Goal: Information Seeking & Learning: Find specific fact

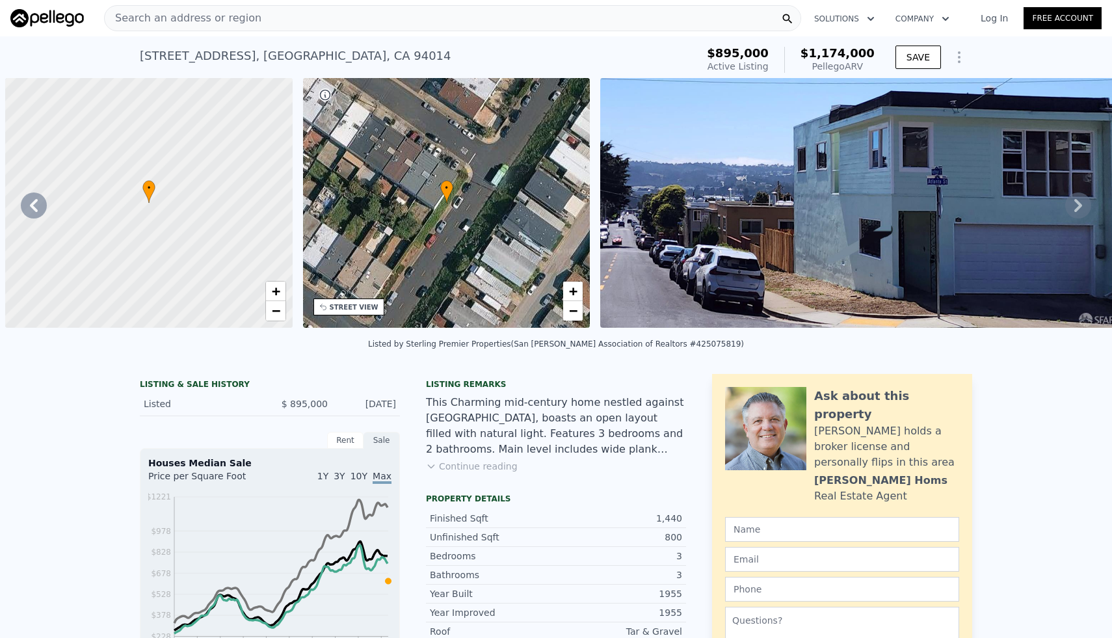
scroll to position [0, 302]
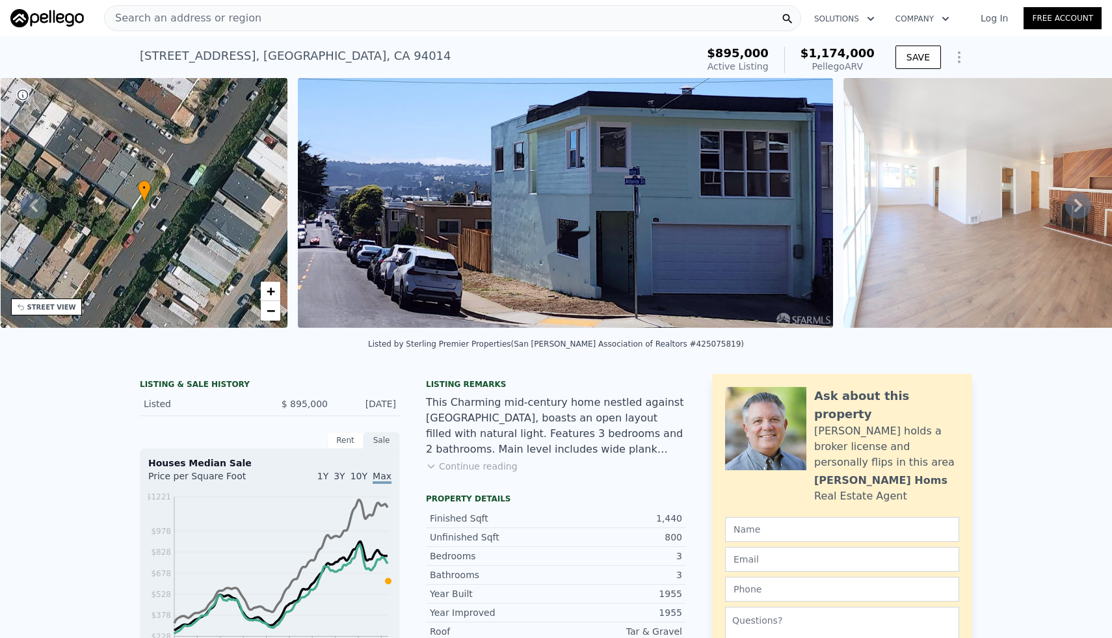
click at [334, 18] on div "Search an address or region" at bounding box center [452, 18] width 697 height 26
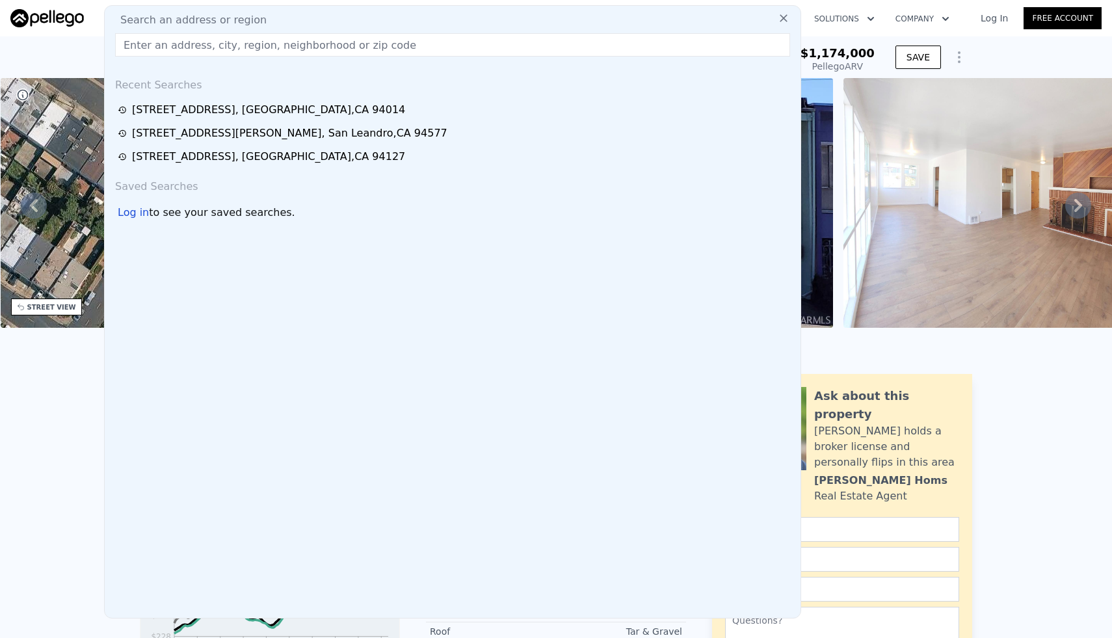
click at [334, 18] on div "Search an address or region" at bounding box center [453, 20] width 686 height 16
click at [334, 49] on input "text" at bounding box center [452, 44] width 675 height 23
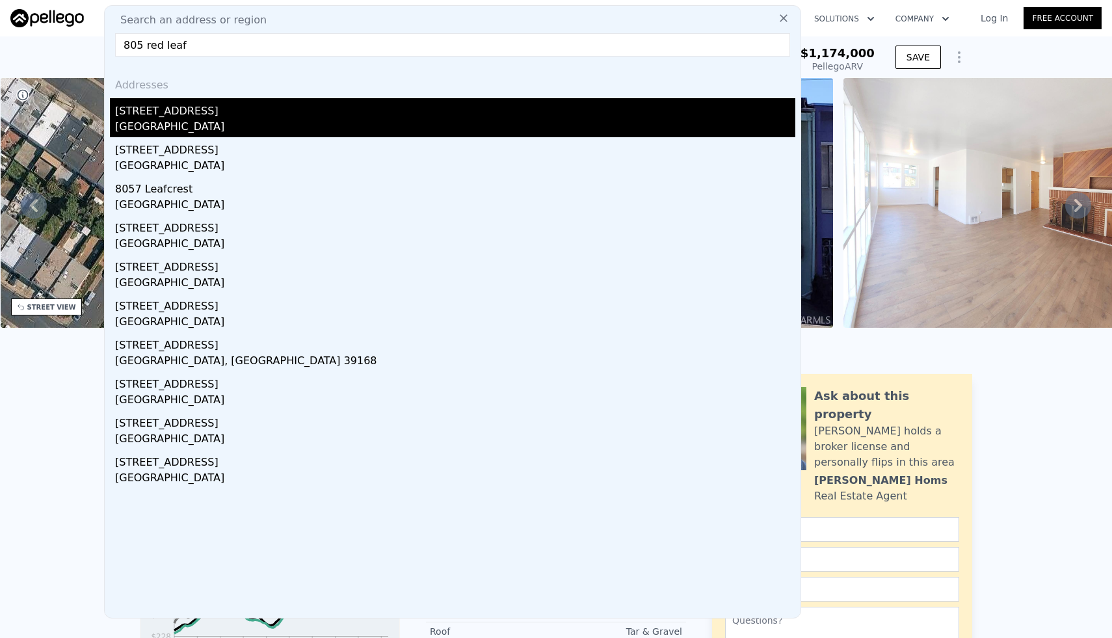
type input "805 red leaf"
click at [306, 110] on div "[STREET_ADDRESS]" at bounding box center [455, 108] width 680 height 21
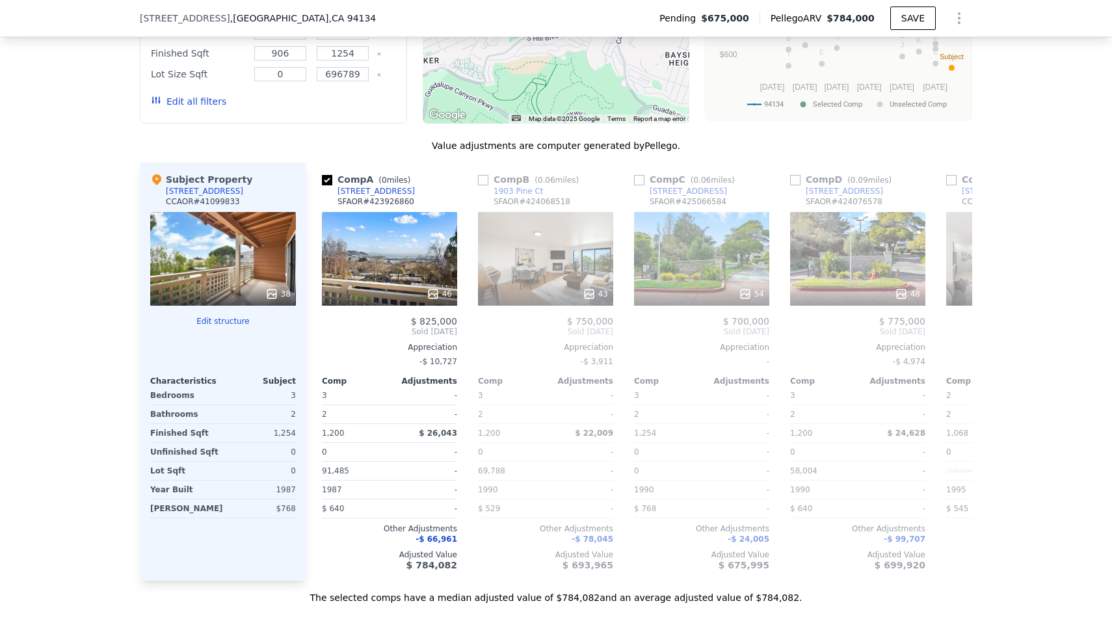
scroll to position [1424, 0]
drag, startPoint x: 407, startPoint y: 206, endPoint x: 337, endPoint y: 202, distance: 70.3
click at [337, 202] on div "Comp A ( 0 miles) [STREET_ADDRESS] # 423926860" at bounding box center [389, 191] width 135 height 39
copy div "[STREET_ADDRESS]"
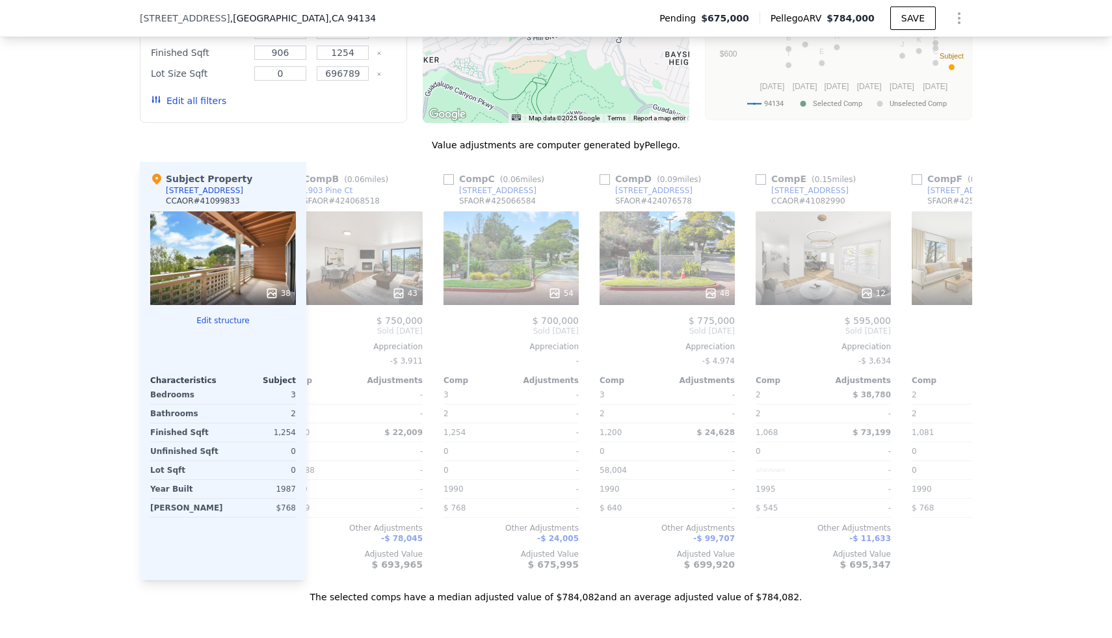
scroll to position [0, 203]
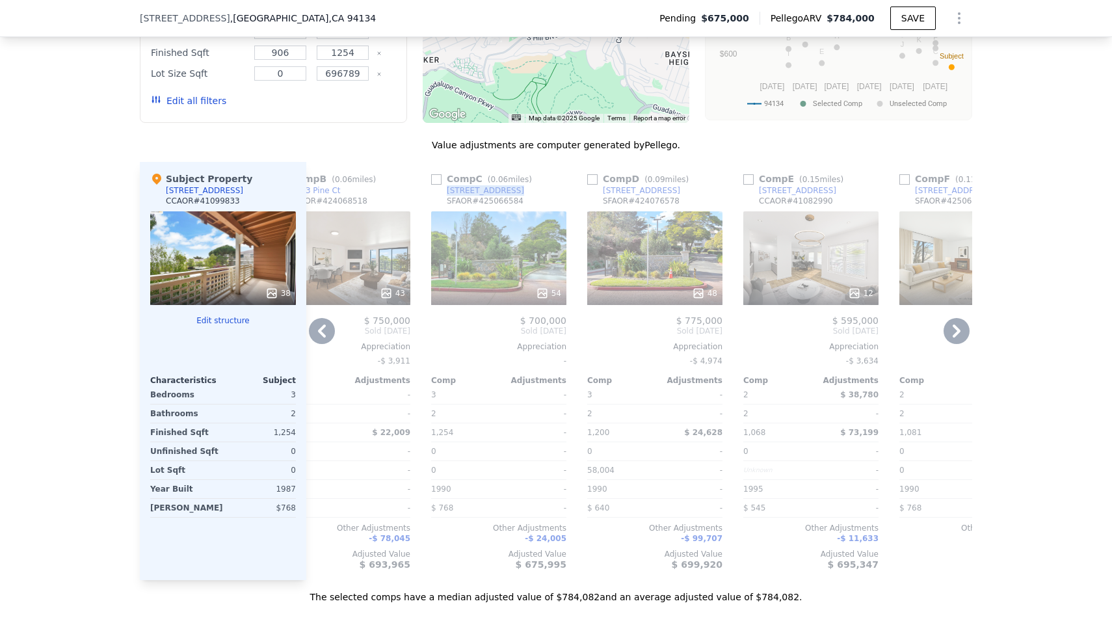
drag, startPoint x: 506, startPoint y: 206, endPoint x: 448, endPoint y: 202, distance: 58.0
click at [448, 202] on div "Comp C ( 0.06 miles) [STREET_ADDRESS] # 425066584" at bounding box center [498, 191] width 135 height 39
copy div "[STREET_ADDRESS]"
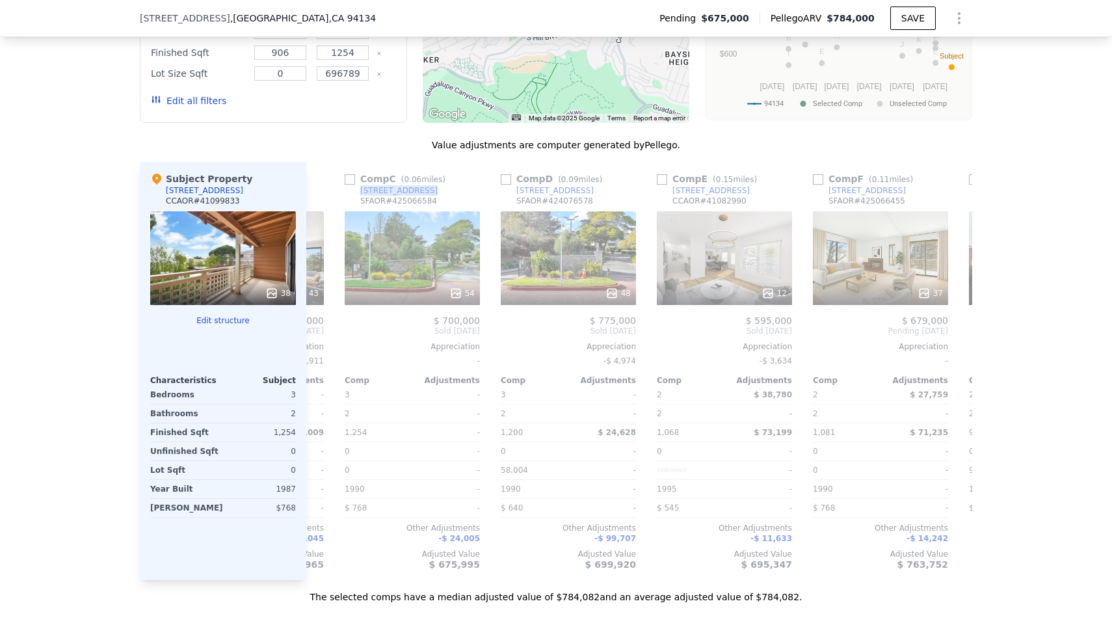
scroll to position [0, 291]
click at [569, 282] on div "48" at bounding box center [567, 258] width 135 height 94
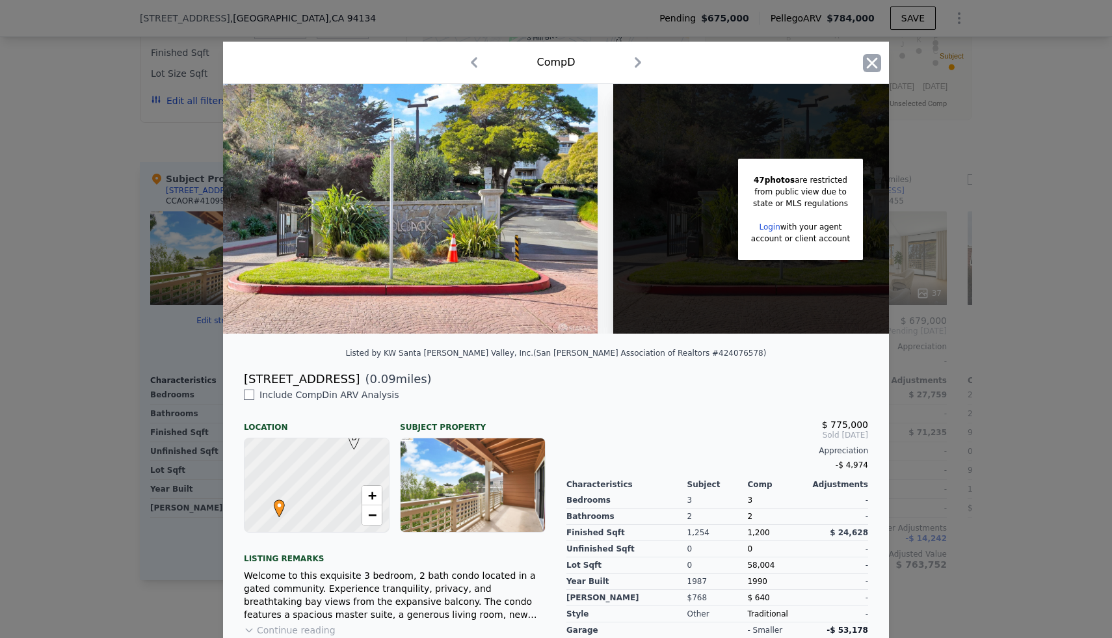
click at [872, 68] on icon "button" at bounding box center [872, 63] width 18 height 18
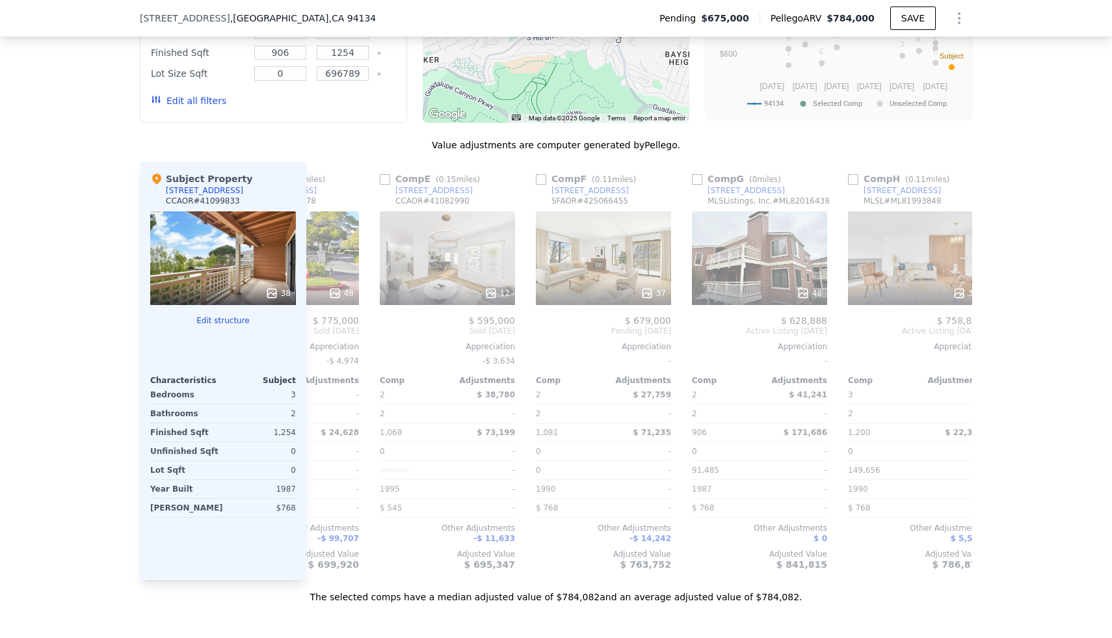
scroll to position [0, 576]
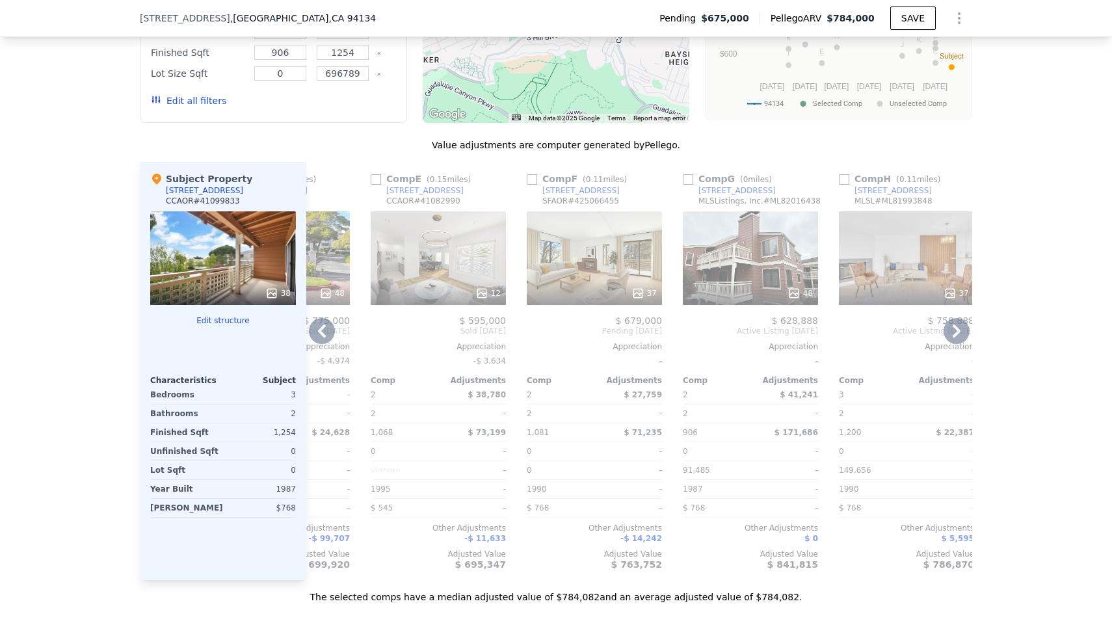
click at [610, 269] on div "37" at bounding box center [594, 258] width 135 height 94
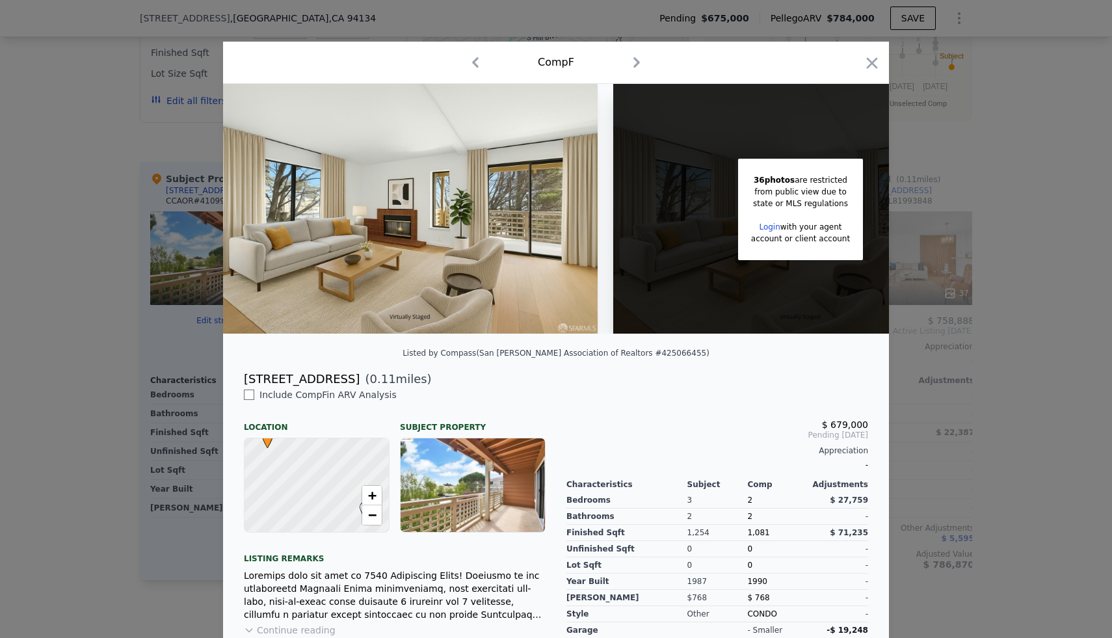
scroll to position [12, 0]
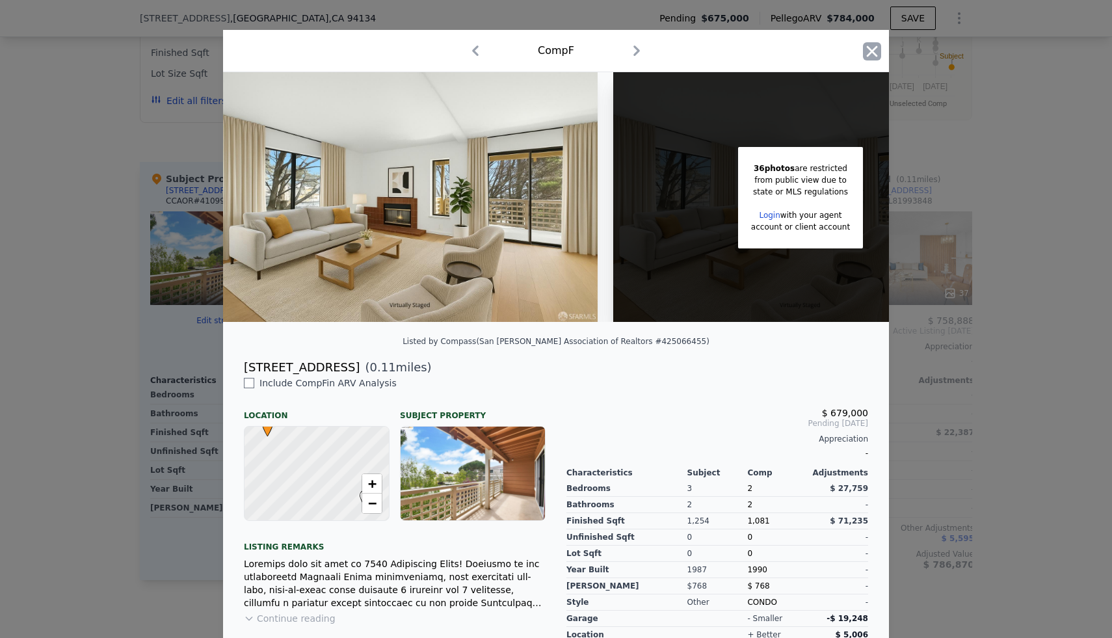
click at [872, 55] on icon "button" at bounding box center [872, 51] width 18 height 18
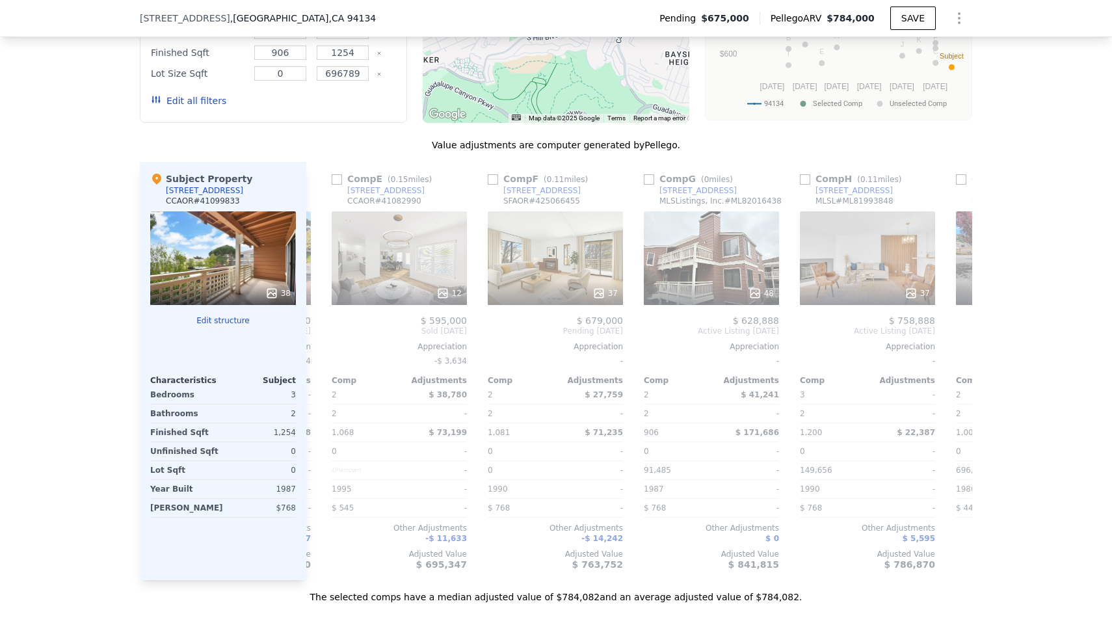
scroll to position [0, 610]
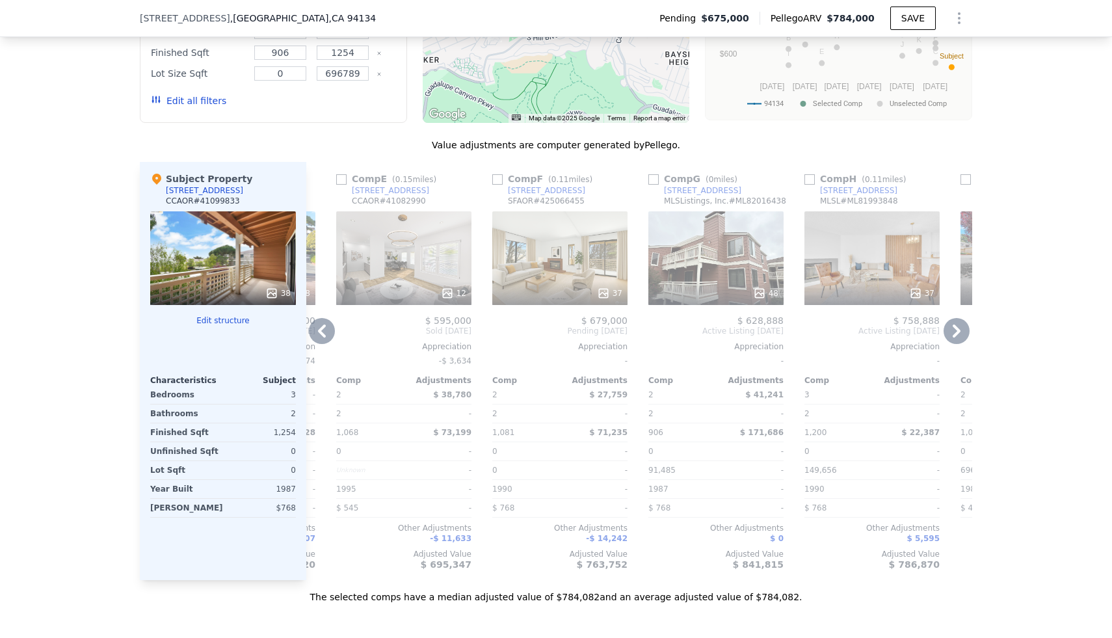
click at [850, 271] on div "37" at bounding box center [872, 258] width 135 height 94
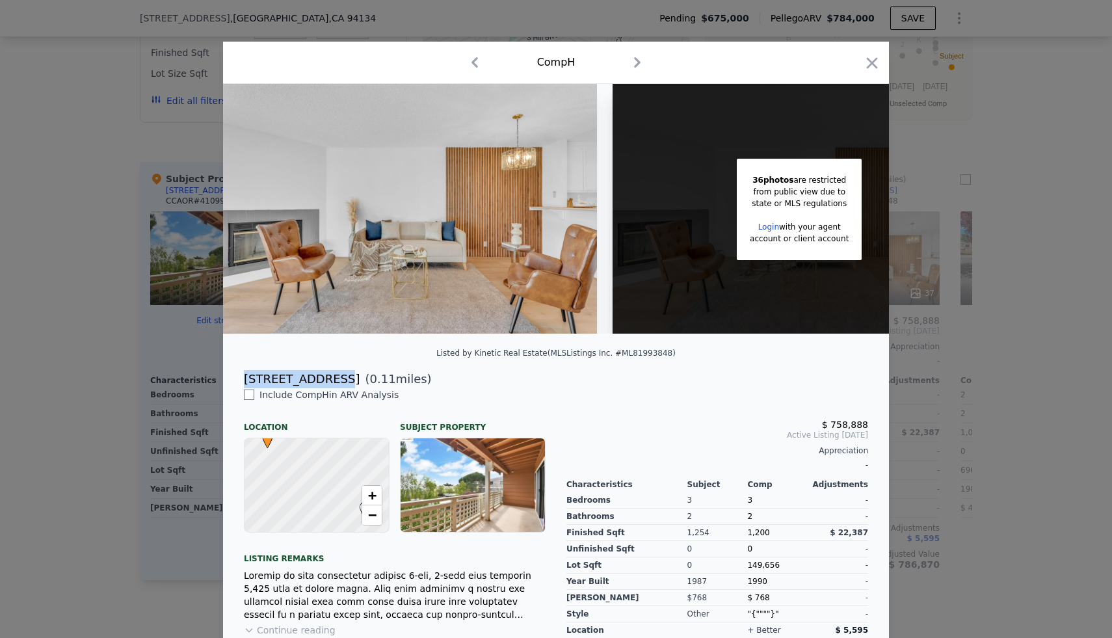
drag, startPoint x: 247, startPoint y: 379, endPoint x: 328, endPoint y: 381, distance: 81.3
click at [328, 381] on div "[STREET_ADDRESS]" at bounding box center [302, 379] width 116 height 18
copy div "2107 Wildflower"
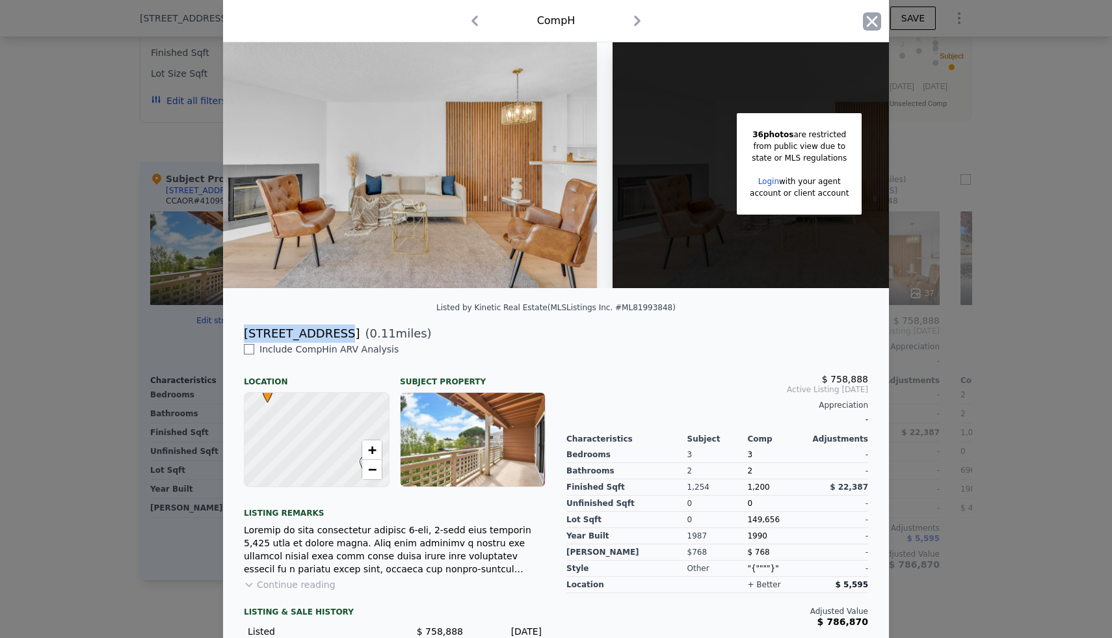
click at [876, 21] on icon "button" at bounding box center [872, 21] width 18 height 18
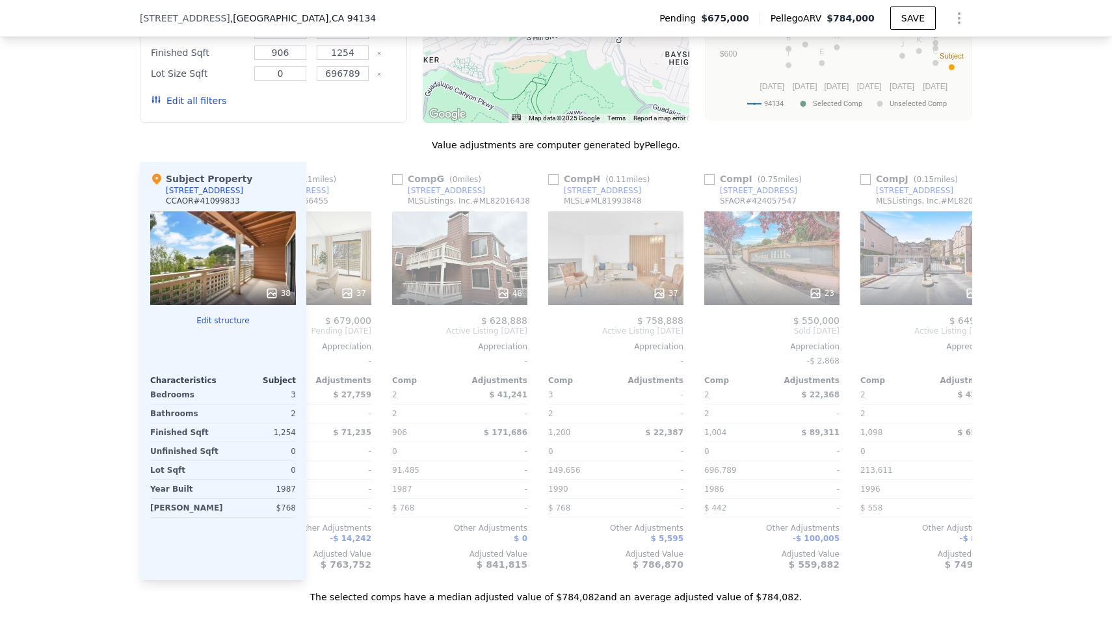
scroll to position [0, 868]
